Goal: Navigation & Orientation: Find specific page/section

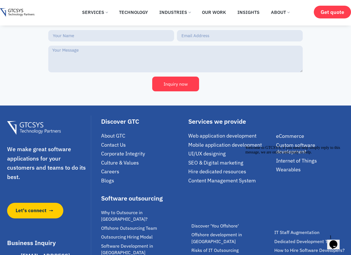
scroll to position [5042, 0]
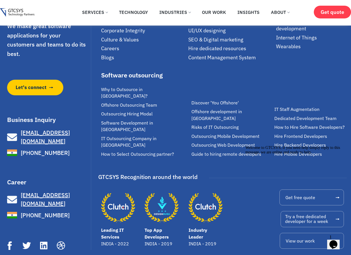
click at [245, 146] on icon "Chat attention grabber" at bounding box center [245, 146] width 0 height 0
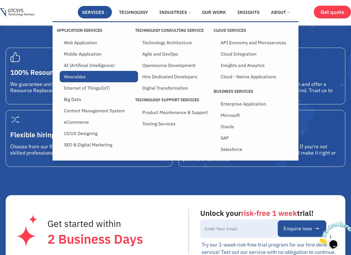
scroll to position [297, 0]
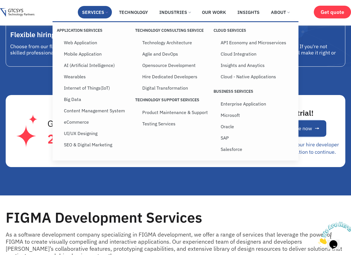
click at [100, 11] on link "Services" at bounding box center [95, 12] width 34 height 12
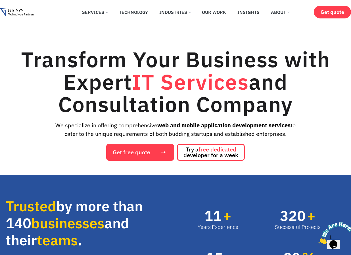
click at [189, 91] on h1 "Transform Your Business with Expert IT Services and Consultation Company" at bounding box center [176, 81] width 340 height 67
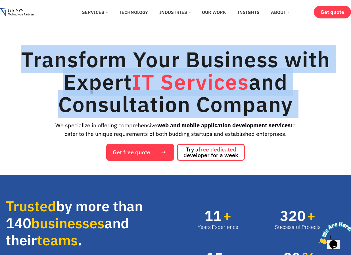
click at [189, 91] on h1 "Transform Your Business with Expert IT Services and Consultation Company" at bounding box center [176, 81] width 340 height 67
